Goal: Task Accomplishment & Management: Use online tool/utility

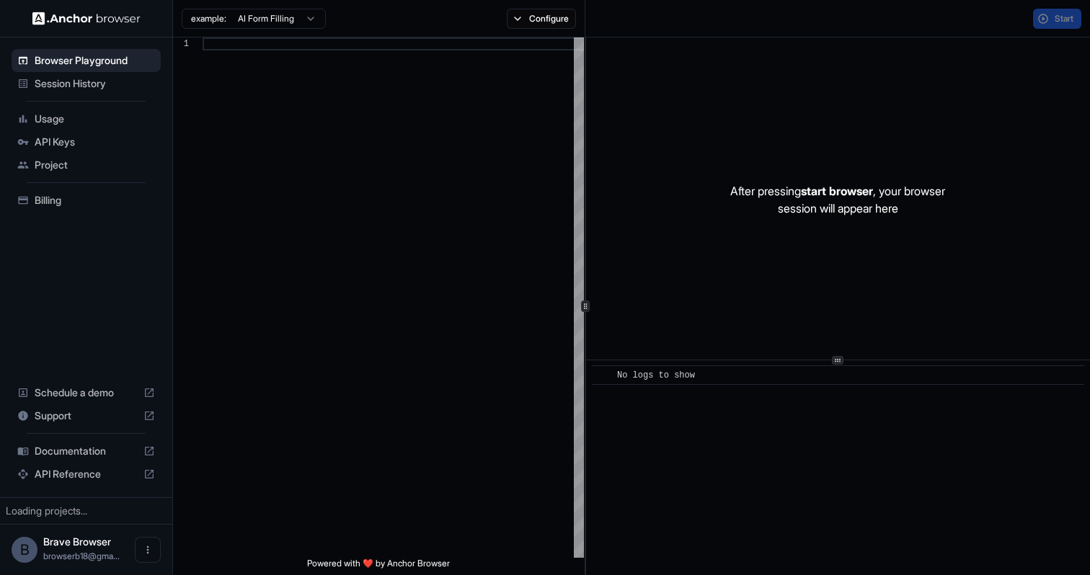
type textarea "**********"
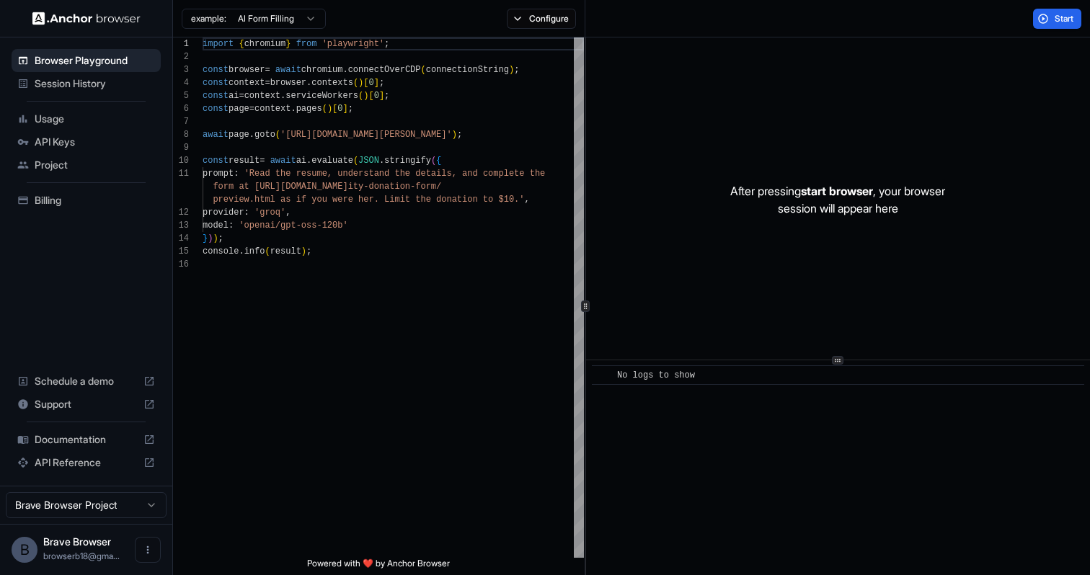
click at [70, 148] on span "API Keys" at bounding box center [95, 142] width 120 height 14
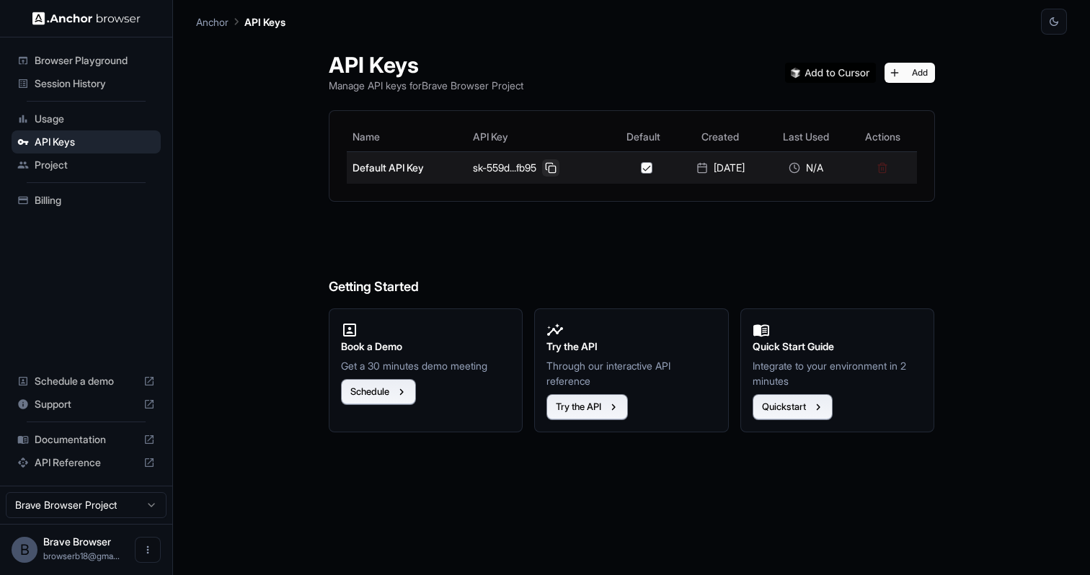
click at [546, 168] on button at bounding box center [550, 167] width 17 height 17
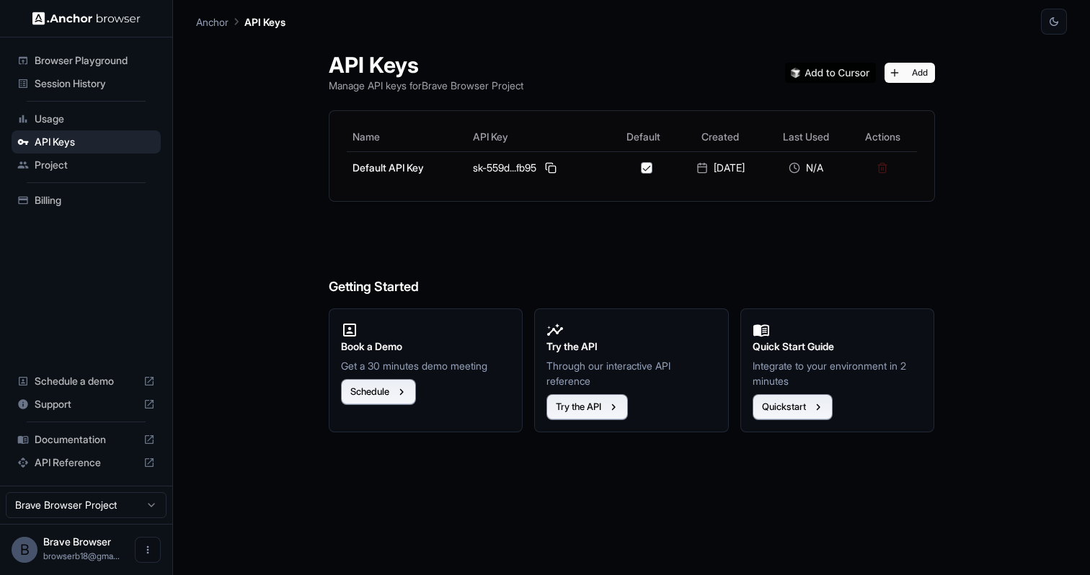
click at [85, 124] on span "Usage" at bounding box center [95, 119] width 120 height 14
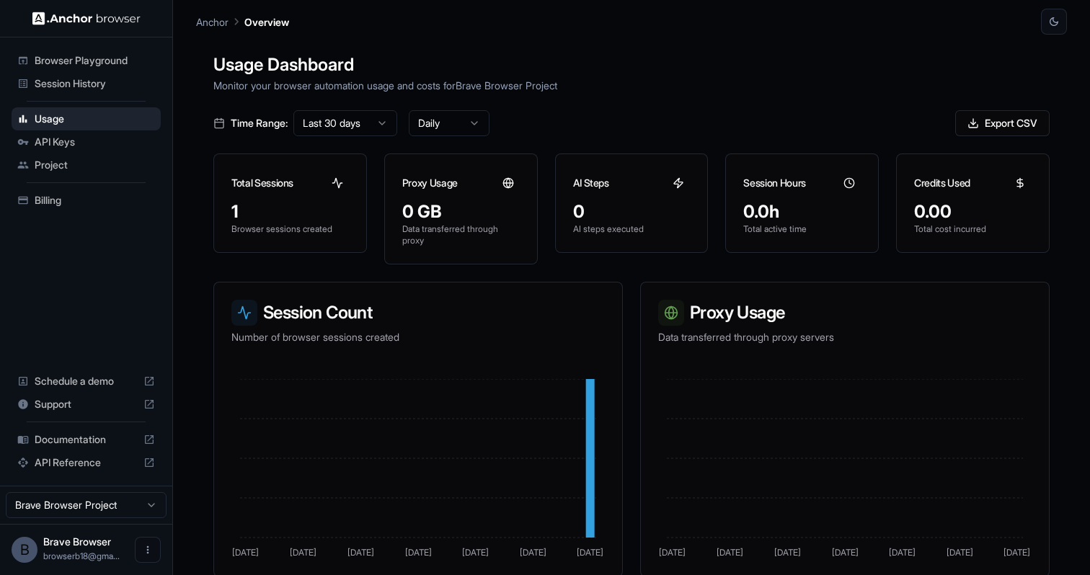
click at [79, 171] on span "Project" at bounding box center [95, 165] width 120 height 14
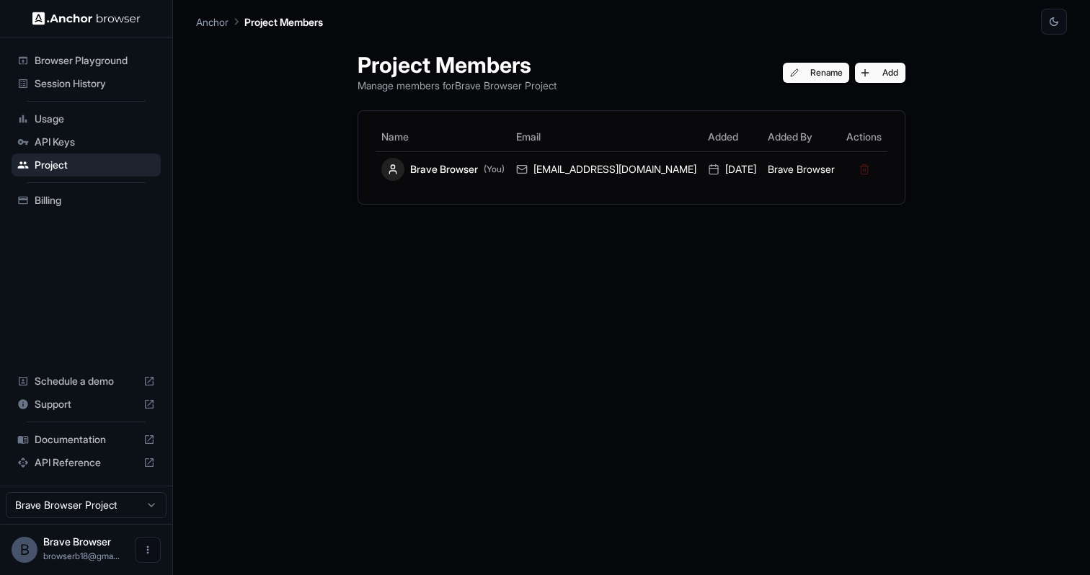
click at [89, 120] on span "Usage" at bounding box center [95, 119] width 120 height 14
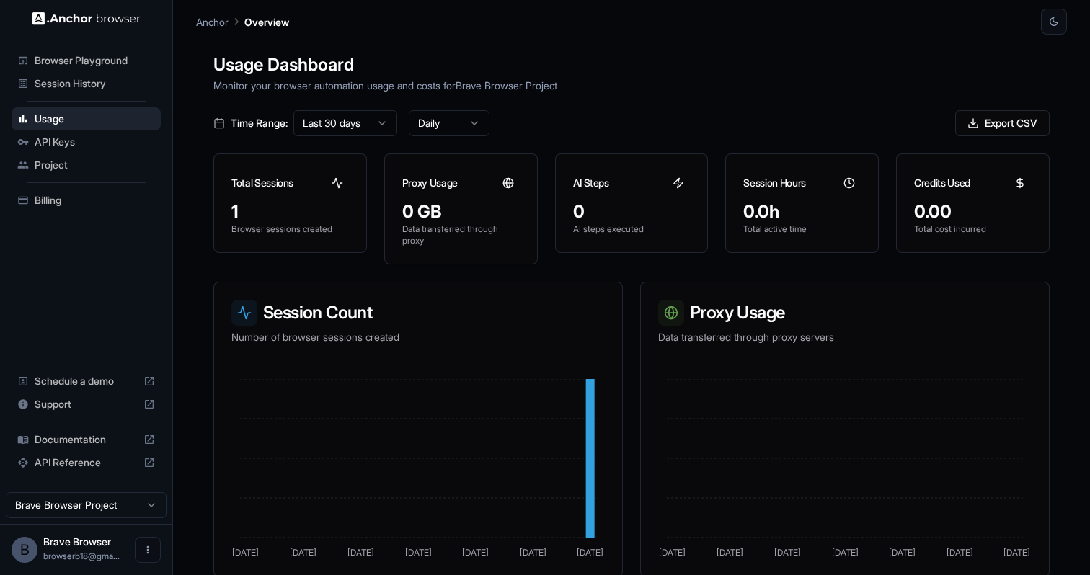
click at [99, 83] on span "Session History" at bounding box center [95, 83] width 120 height 14
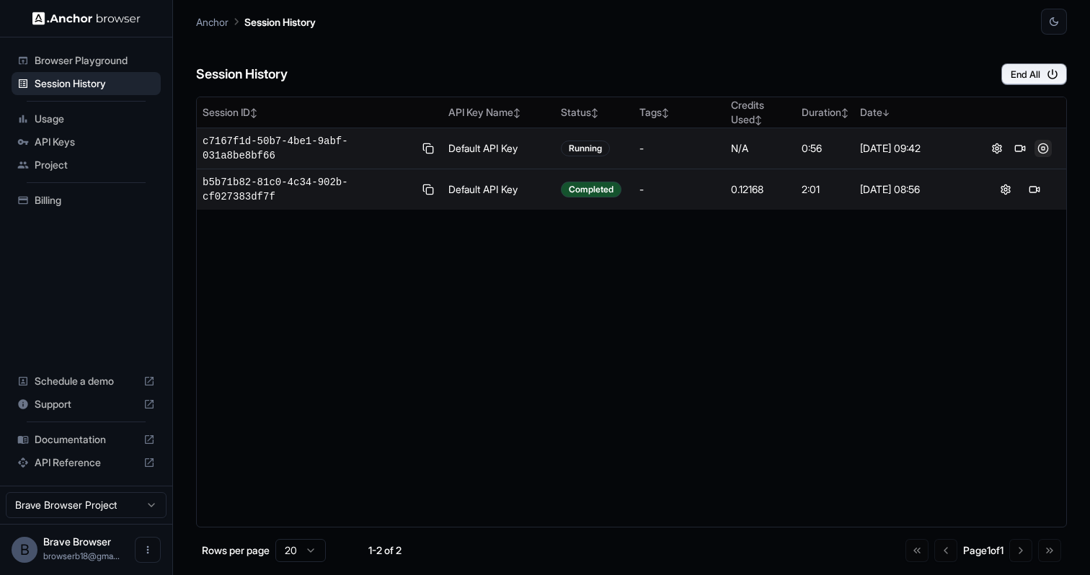
click at [1041, 151] on button at bounding box center [1042, 148] width 17 height 17
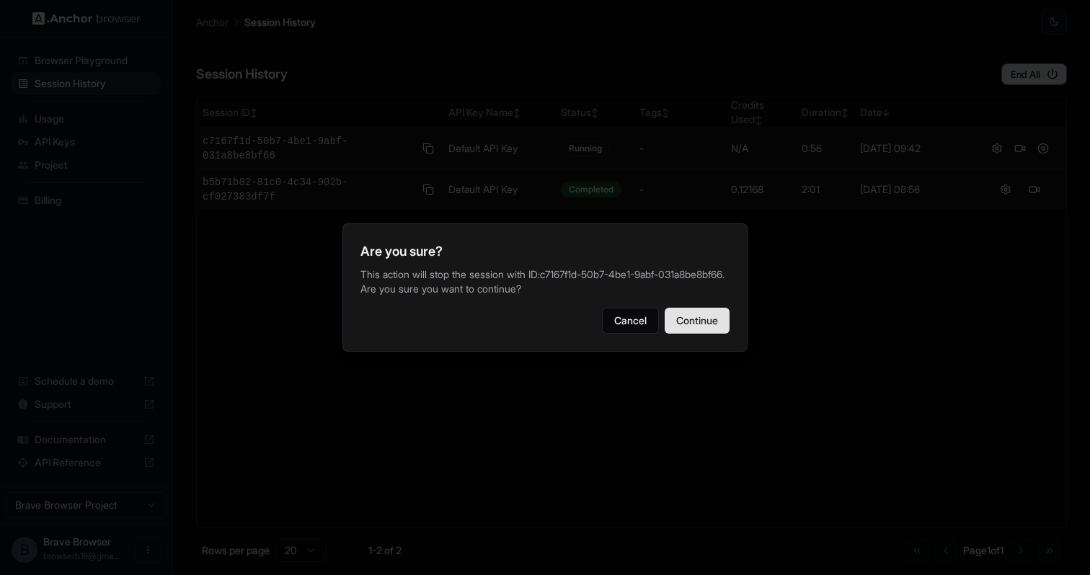
click at [706, 326] on button "Continue" at bounding box center [696, 321] width 65 height 26
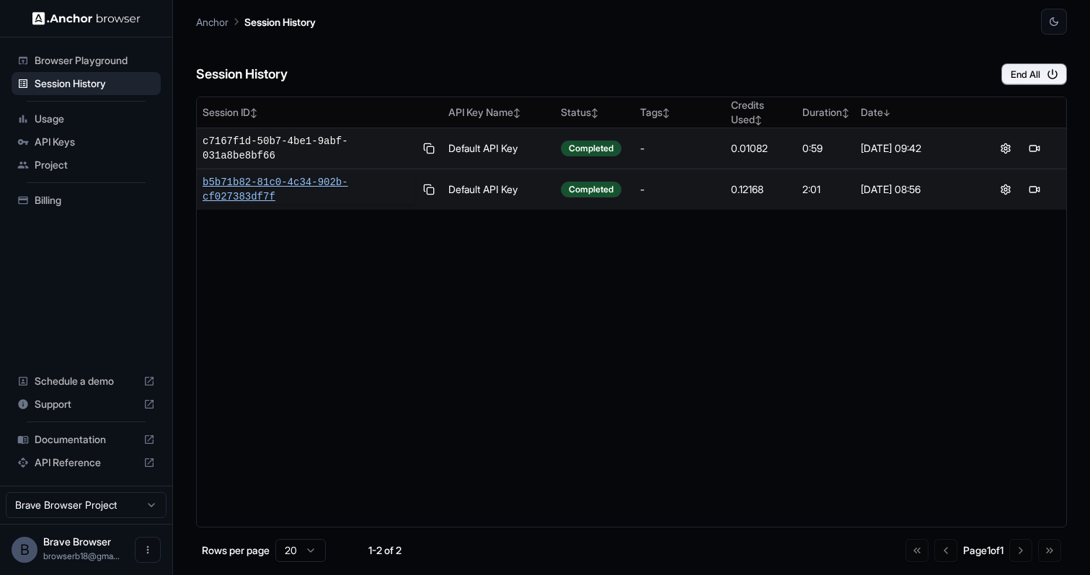
click at [304, 182] on span "b5b71b82-81c0-4c34-902b-cf027383df7f" at bounding box center [309, 189] width 212 height 29
click at [234, 144] on span "c7167f1d-50b7-4be1-9abf-031a8be8bf66" at bounding box center [309, 148] width 212 height 29
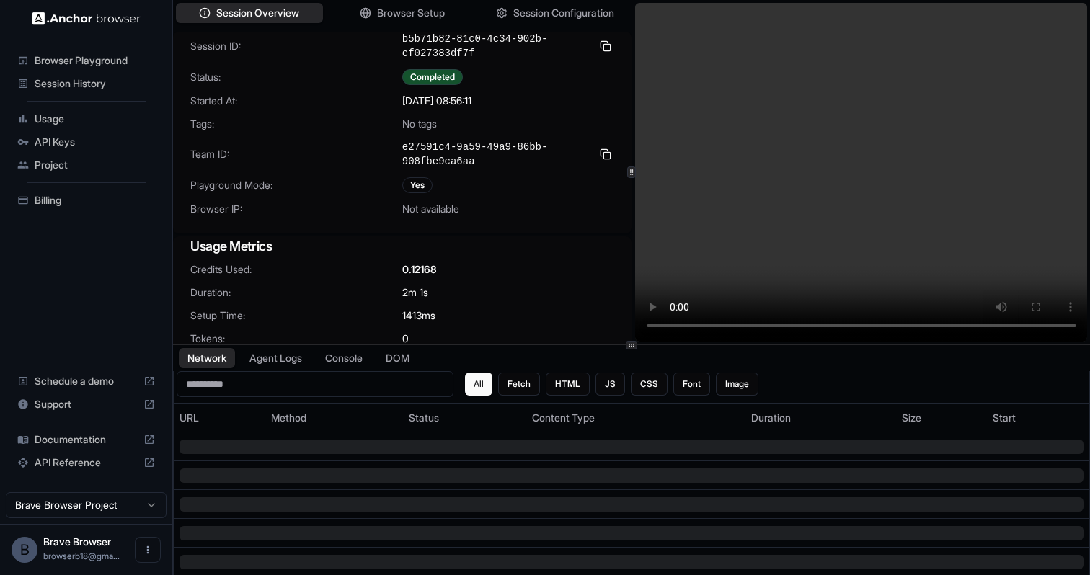
click at [780, 321] on video at bounding box center [861, 172] width 453 height 339
click at [817, 323] on video at bounding box center [861, 172] width 453 height 339
click at [847, 324] on video at bounding box center [861, 172] width 453 height 339
click at [894, 324] on video at bounding box center [861, 172] width 453 height 339
click at [925, 319] on video at bounding box center [861, 172] width 453 height 339
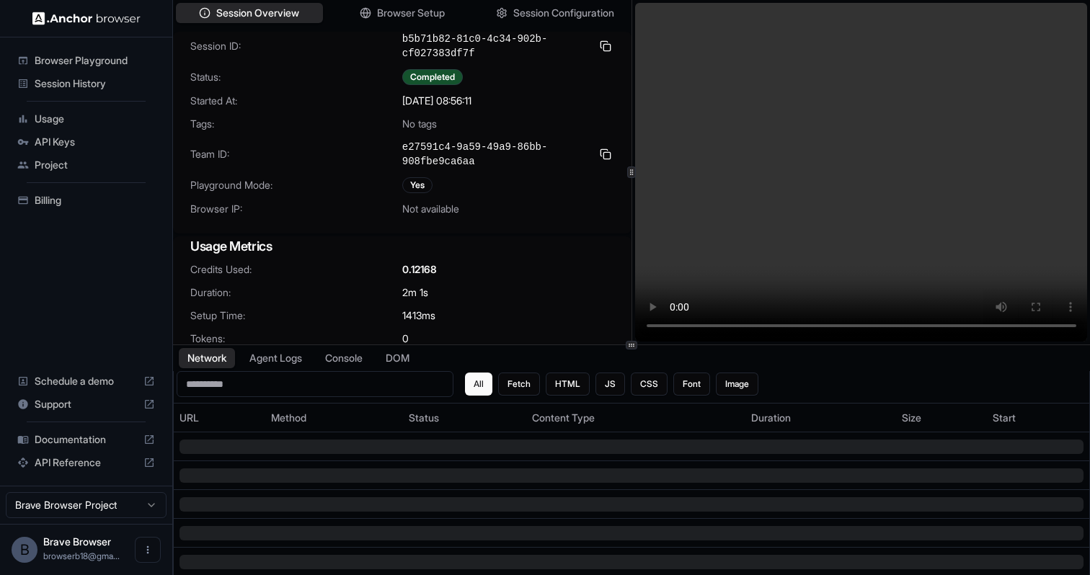
click at [960, 323] on video at bounding box center [861, 172] width 453 height 339
click at [976, 324] on video at bounding box center [861, 172] width 453 height 339
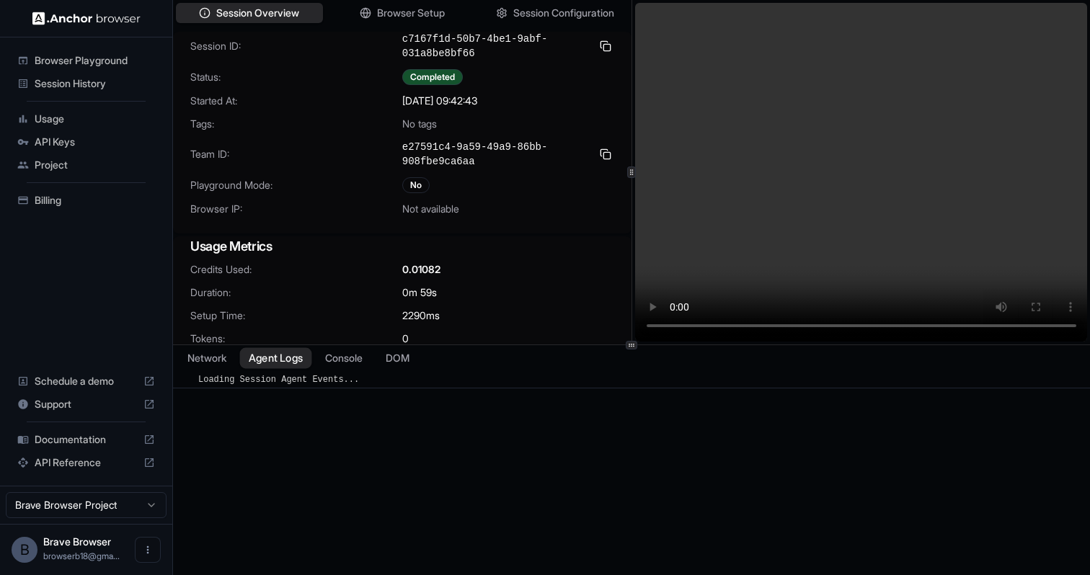
click at [274, 359] on button "Agent Logs" at bounding box center [276, 358] width 72 height 21
click at [355, 360] on button "Console" at bounding box center [344, 358] width 56 height 21
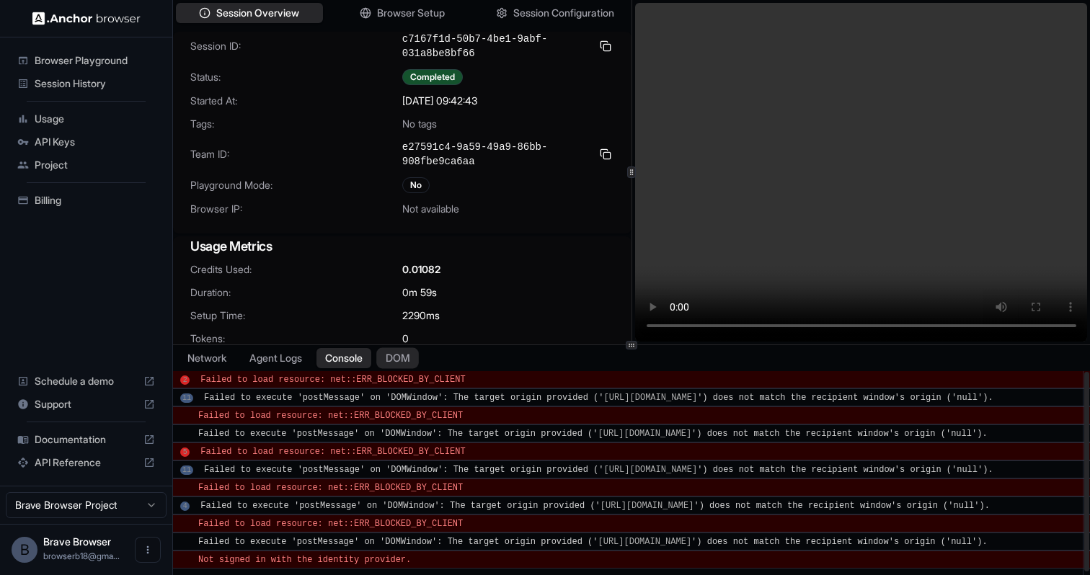
click at [396, 349] on button "DOM" at bounding box center [397, 358] width 43 height 21
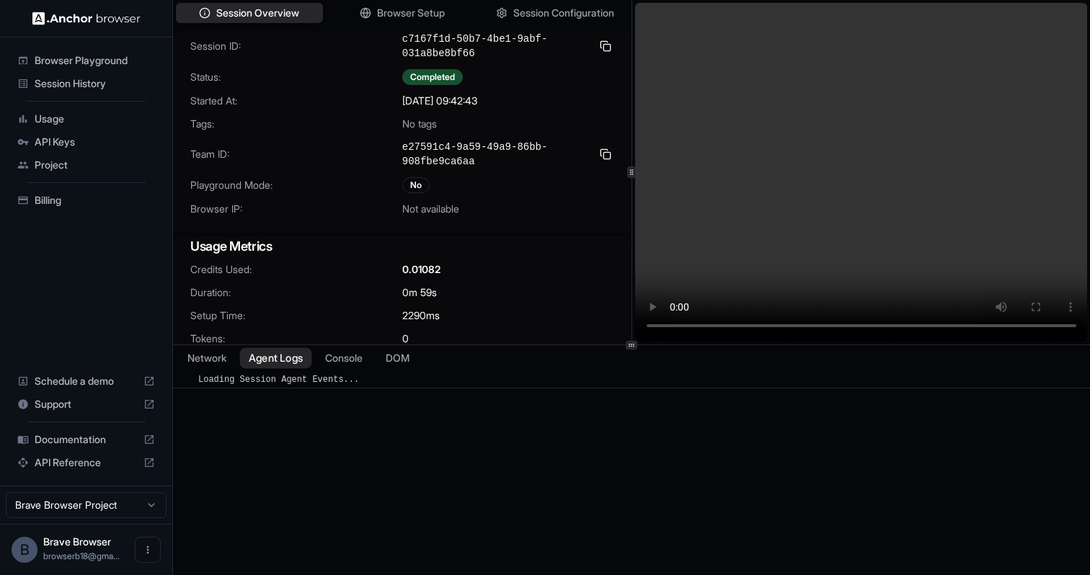
click at [305, 353] on button "Agent Logs" at bounding box center [276, 358] width 72 height 21
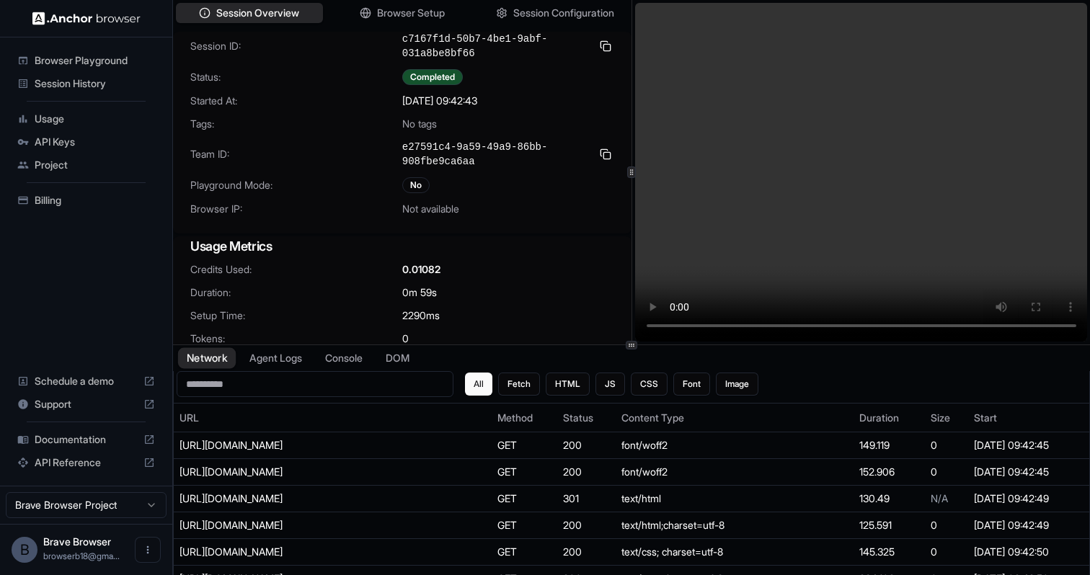
click at [234, 355] on button "Network" at bounding box center [207, 358] width 58 height 21
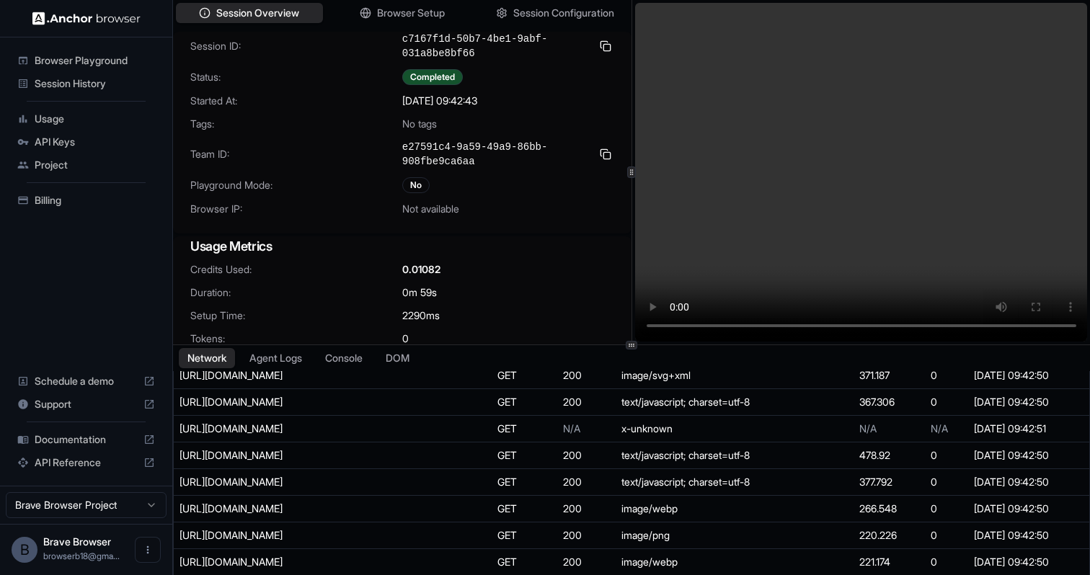
scroll to position [971, 0]
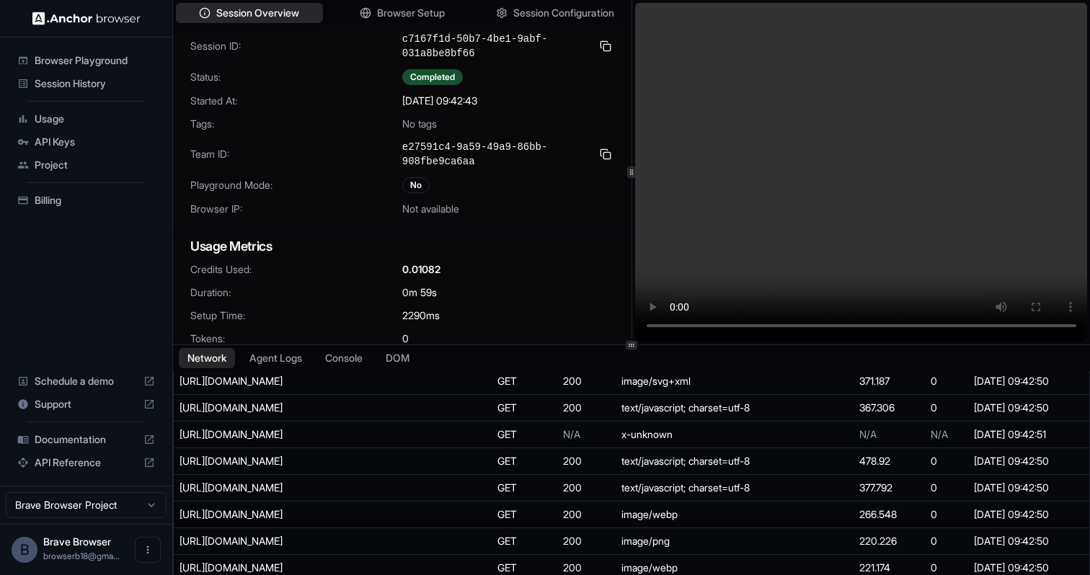
click at [77, 81] on span "Session History" at bounding box center [95, 83] width 120 height 14
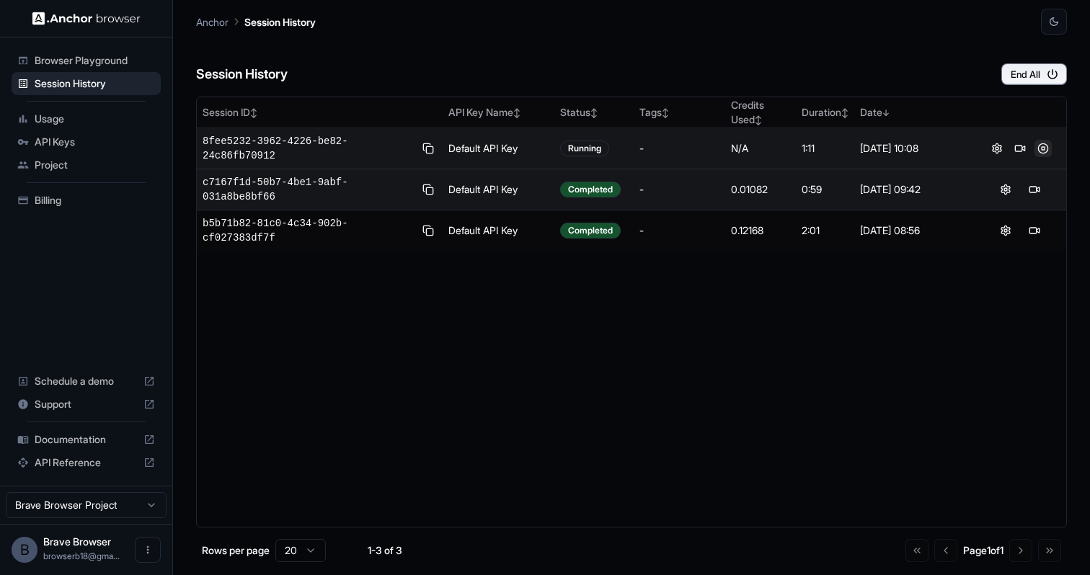
click at [1046, 147] on button at bounding box center [1042, 148] width 17 height 17
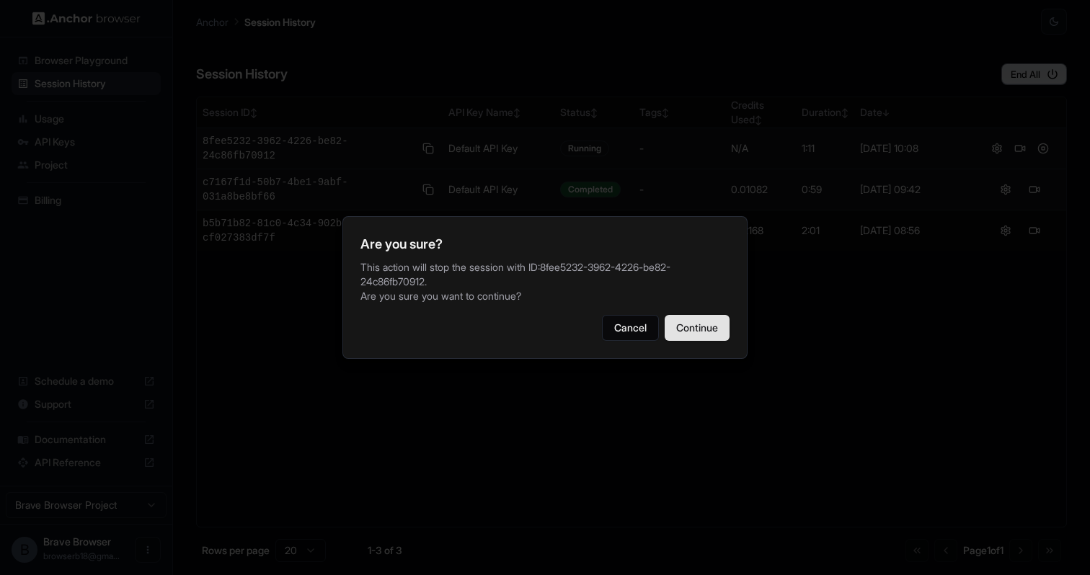
click at [684, 337] on button "Continue" at bounding box center [696, 328] width 65 height 26
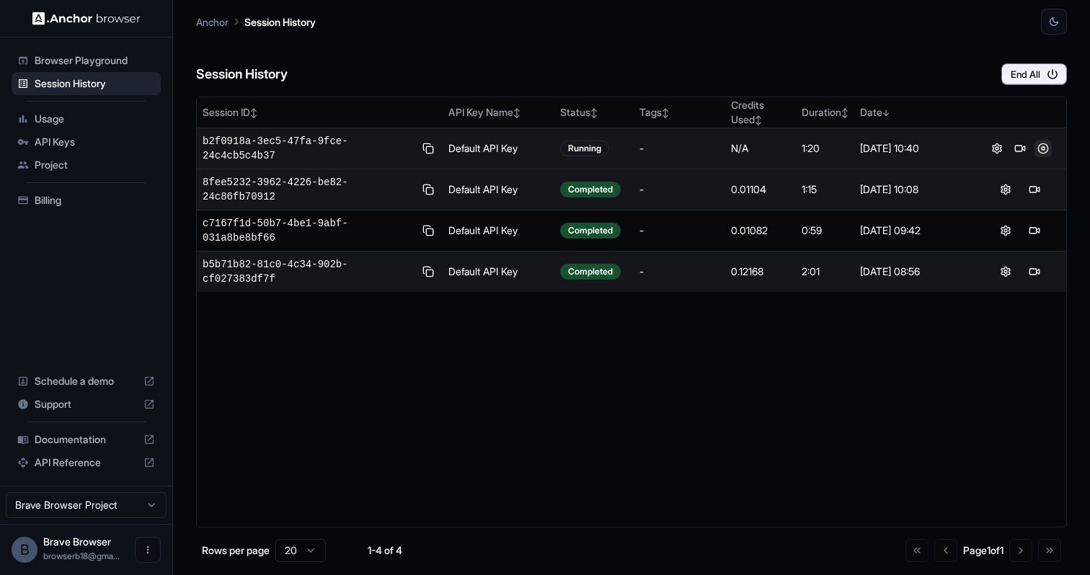
click at [1041, 153] on button at bounding box center [1042, 148] width 17 height 17
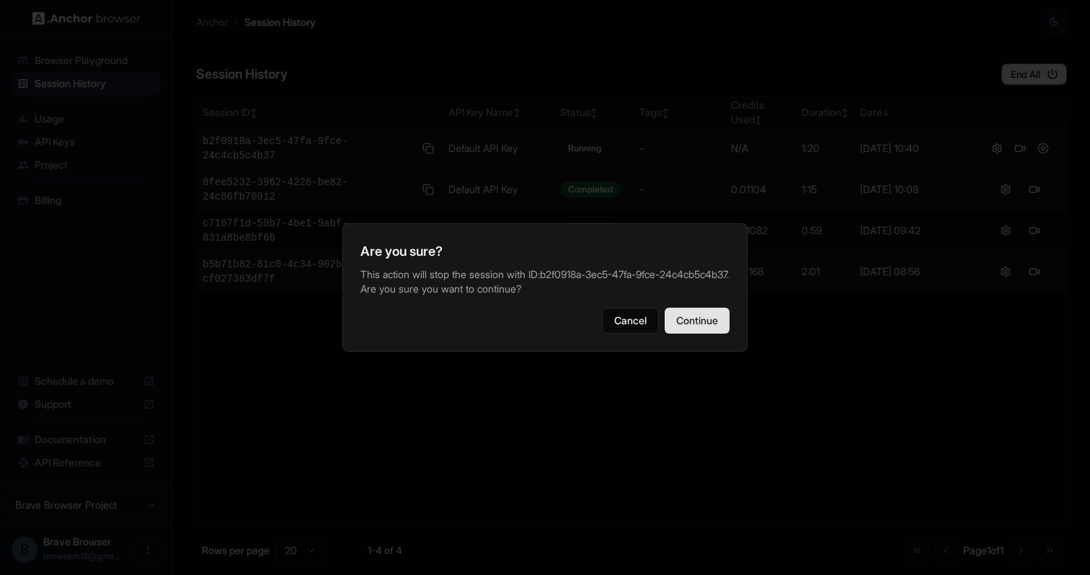
click at [713, 332] on button "Continue" at bounding box center [696, 321] width 65 height 26
